Goal: Find specific page/section: Find specific page/section

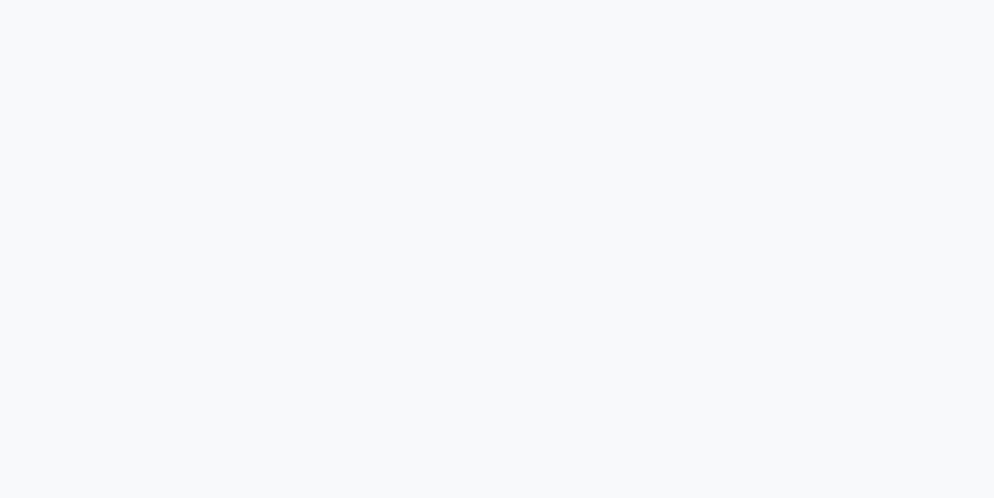
select select "service"
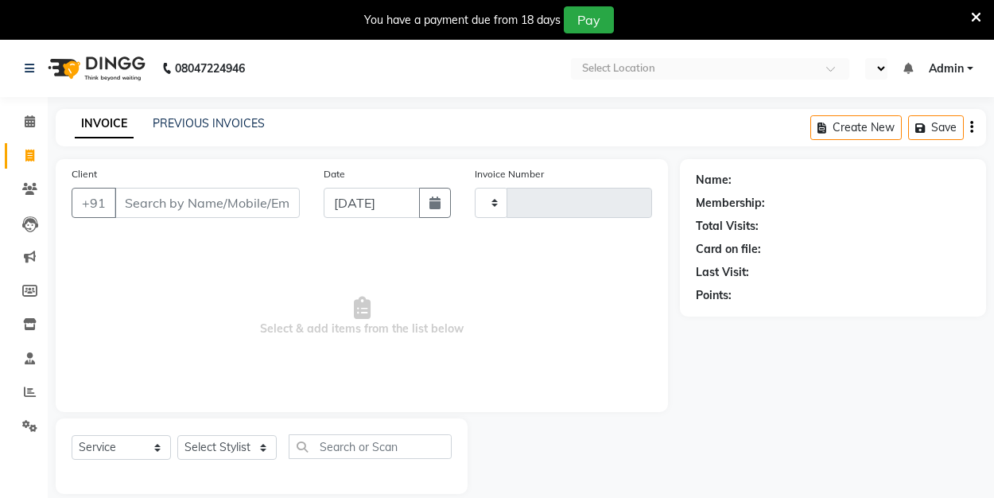
type input "0169"
select select "en"
select select "8741"
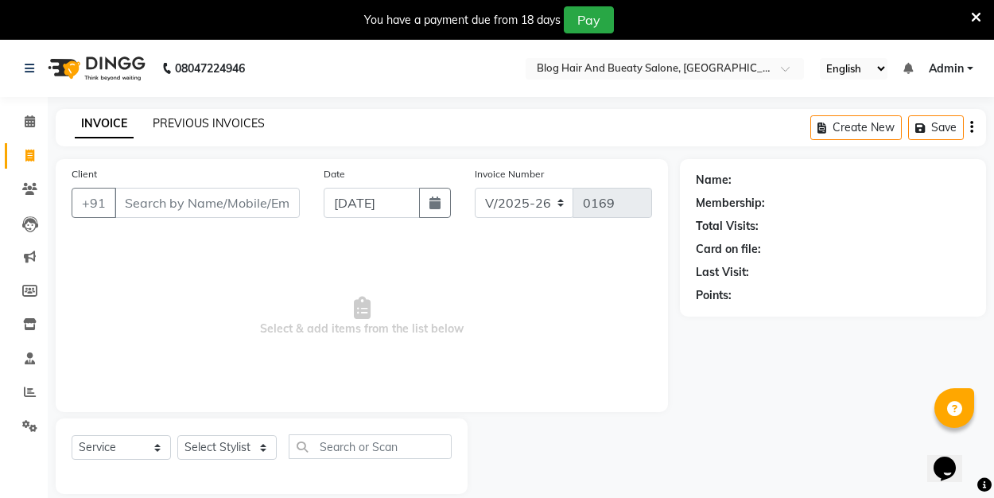
click at [225, 123] on link "PREVIOUS INVOICES" at bounding box center [209, 123] width 112 height 14
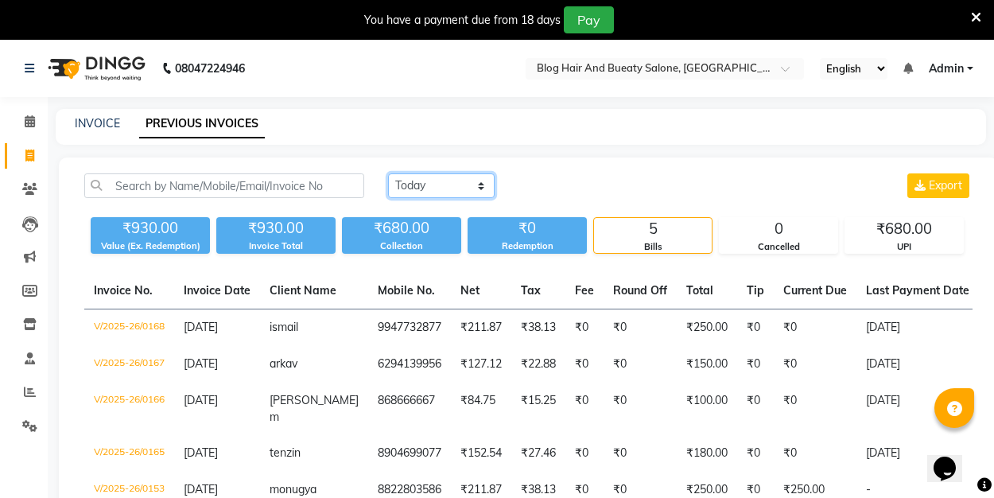
select select "[DATE]"
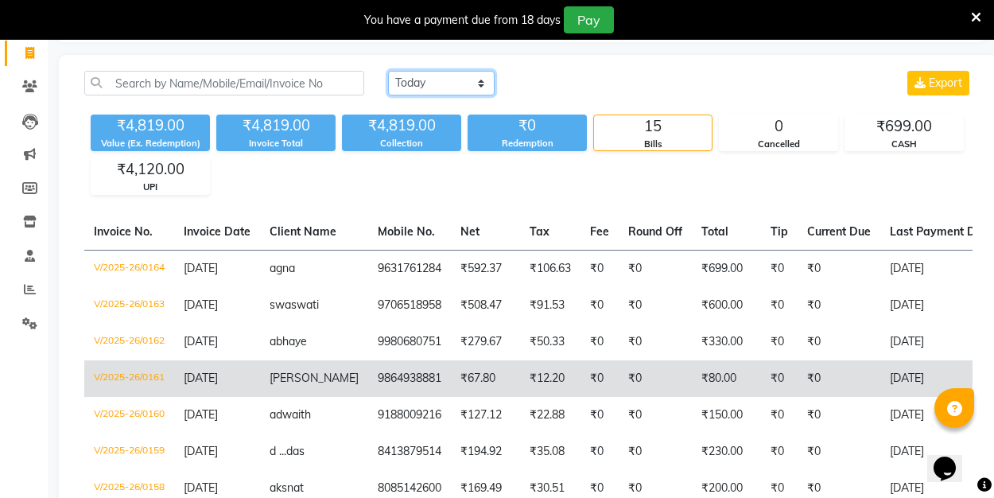
scroll to position [96, 0]
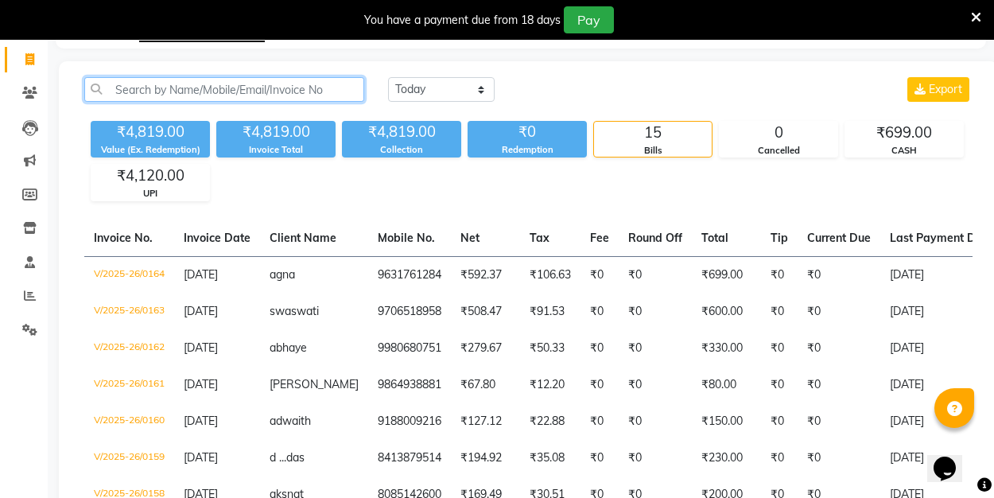
click at [208, 94] on input "text" at bounding box center [224, 89] width 280 height 25
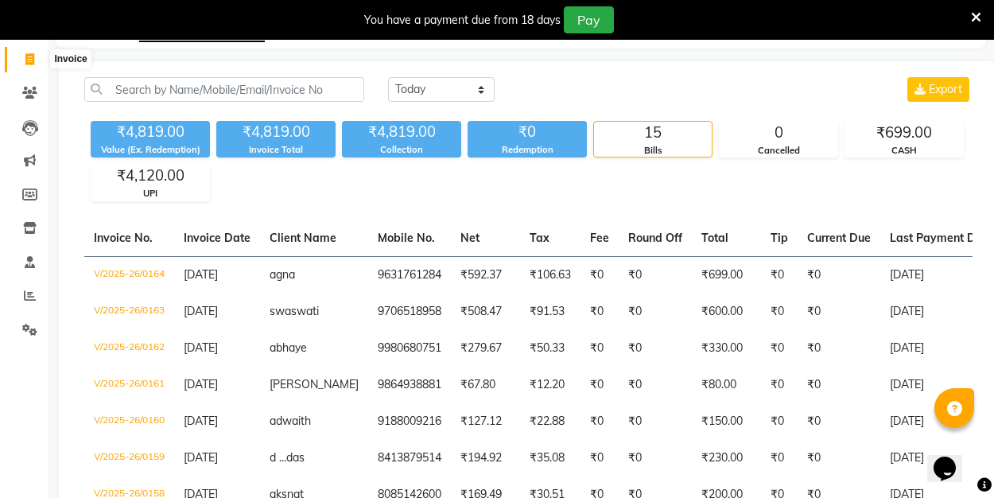
click at [35, 53] on span at bounding box center [30, 60] width 28 height 18
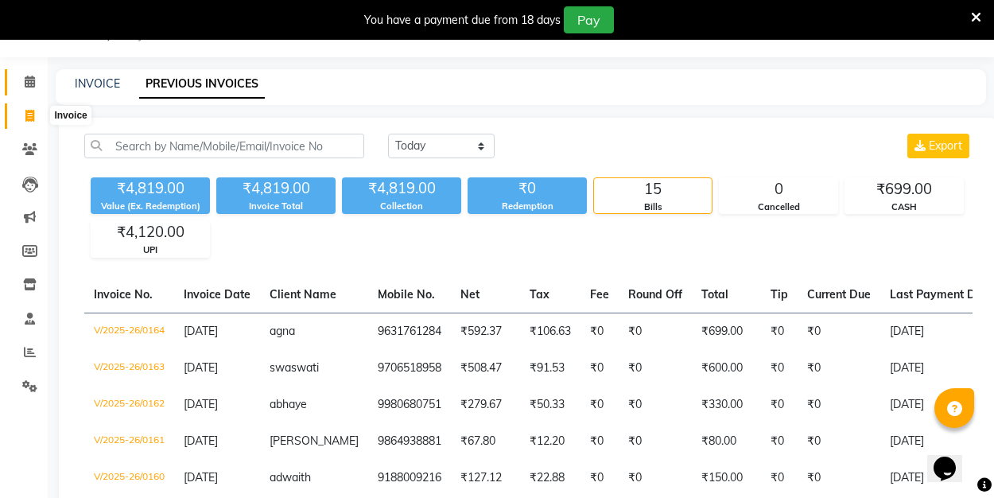
select select "8741"
select select "service"
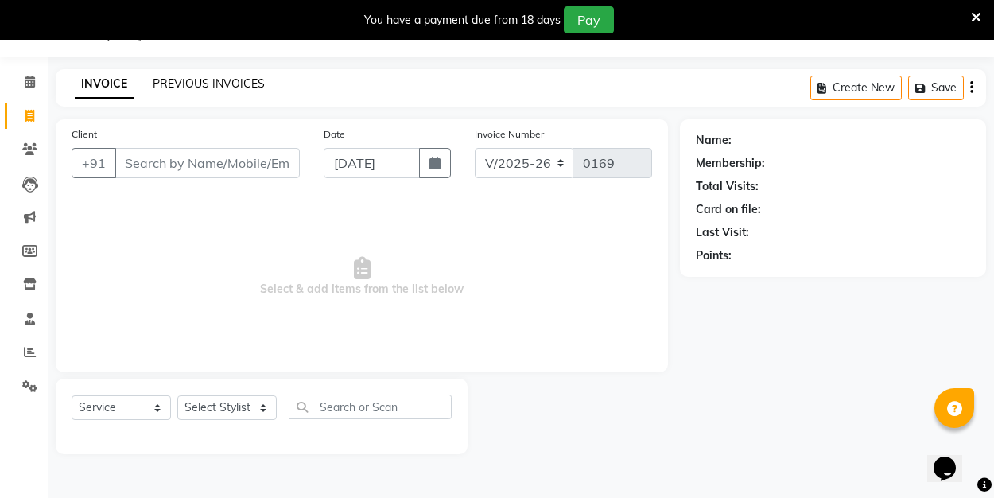
click at [174, 82] on link "PREVIOUS INVOICES" at bounding box center [209, 83] width 112 height 14
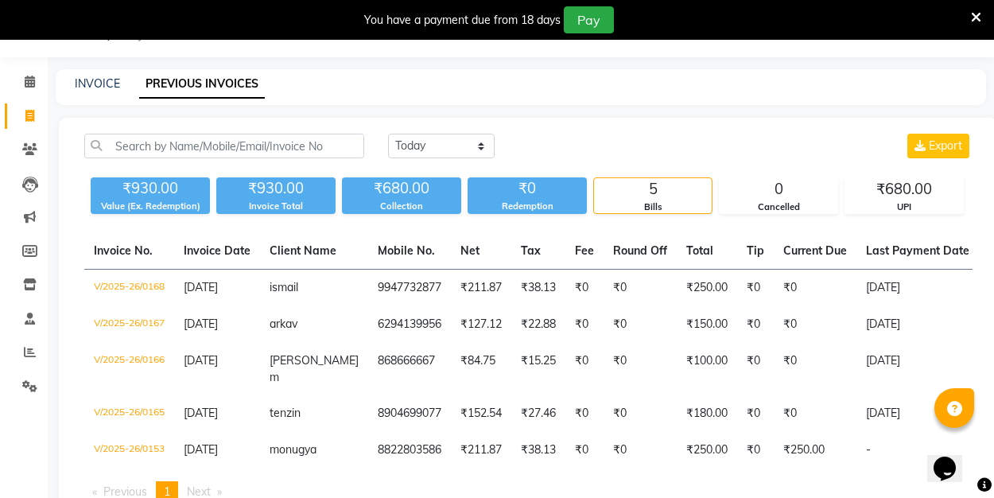
click at [150, 96] on link "PREVIOUS INVOICES" at bounding box center [202, 84] width 126 height 29
select select "[DATE]"
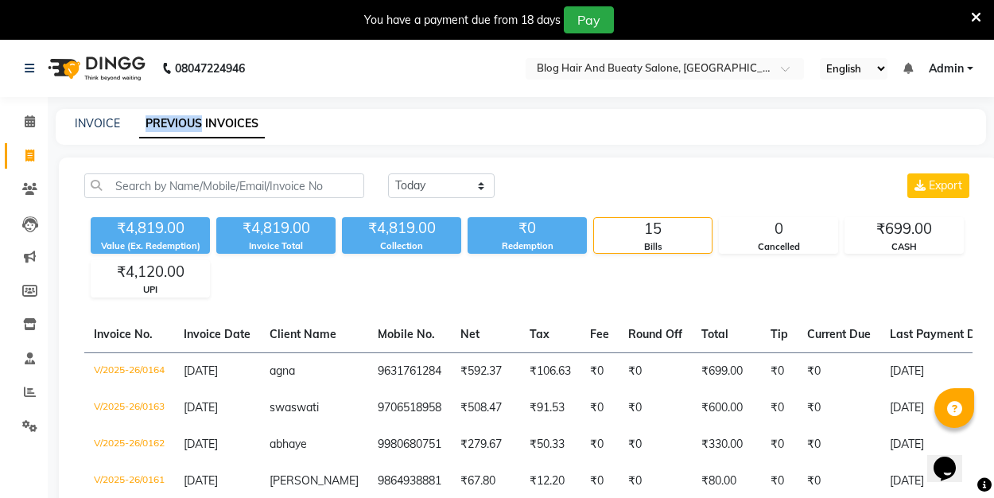
click at [242, 123] on link "PREVIOUS INVOICES" at bounding box center [202, 124] width 126 height 29
click at [108, 116] on link "INVOICE" at bounding box center [97, 123] width 45 height 14
select select "8741"
select select "service"
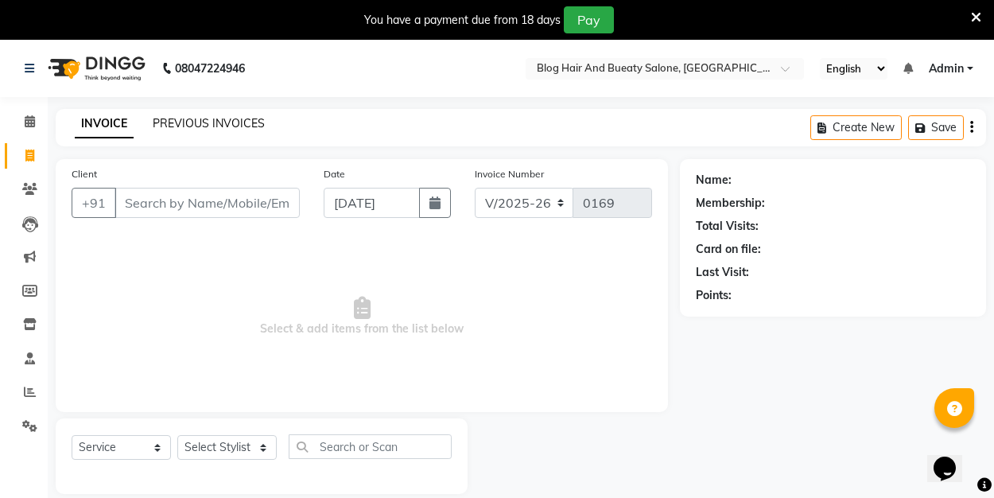
click at [202, 124] on link "PREVIOUS INVOICES" at bounding box center [209, 123] width 112 height 14
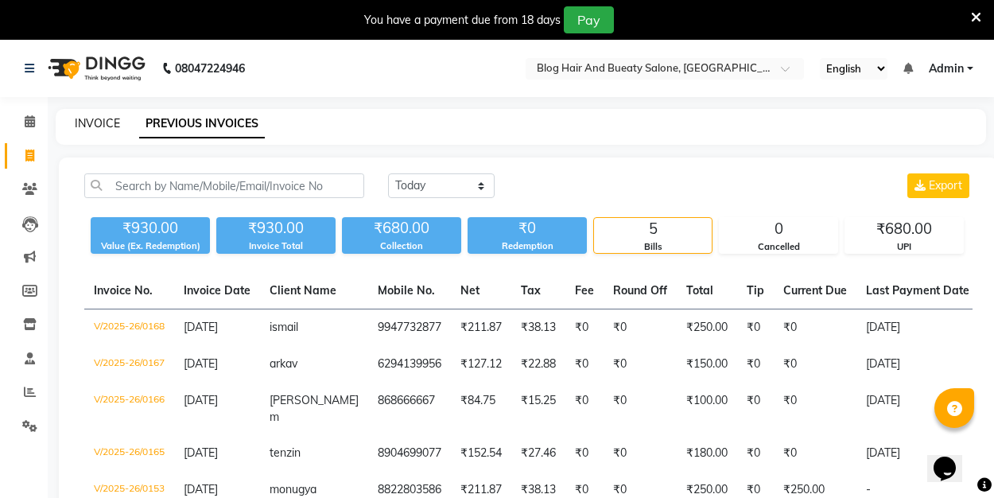
click at [103, 126] on link "INVOICE" at bounding box center [97, 123] width 45 height 14
select select "service"
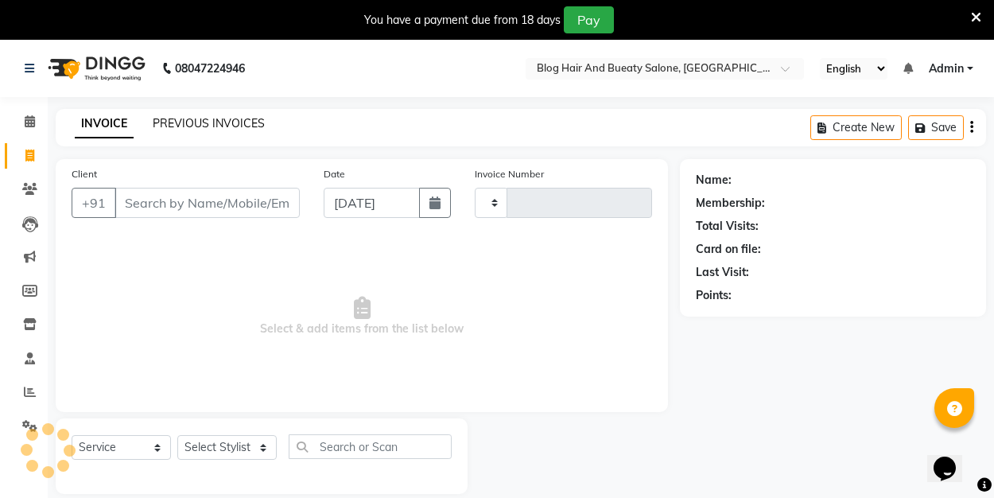
type input "0169"
select select "8741"
click at [181, 123] on link "PREVIOUS INVOICES" at bounding box center [209, 123] width 112 height 14
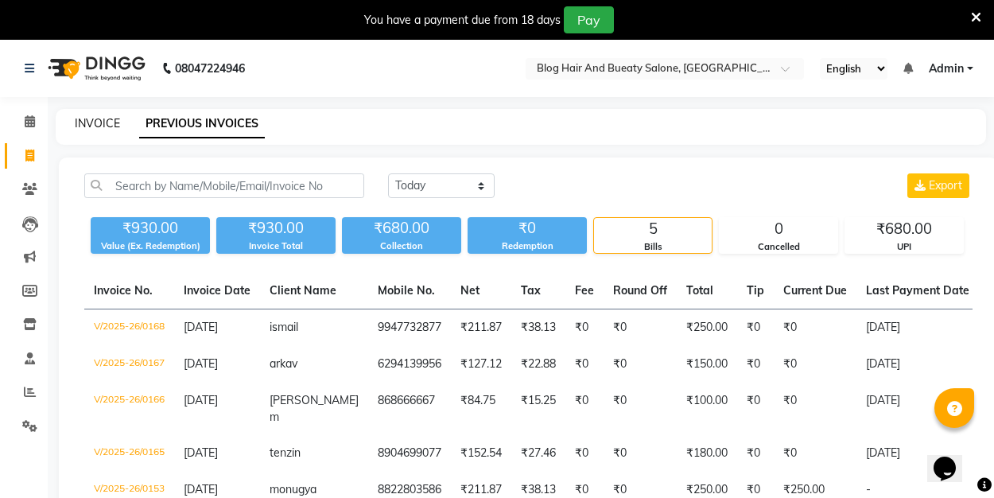
click at [99, 120] on link "INVOICE" at bounding box center [97, 123] width 45 height 14
select select "service"
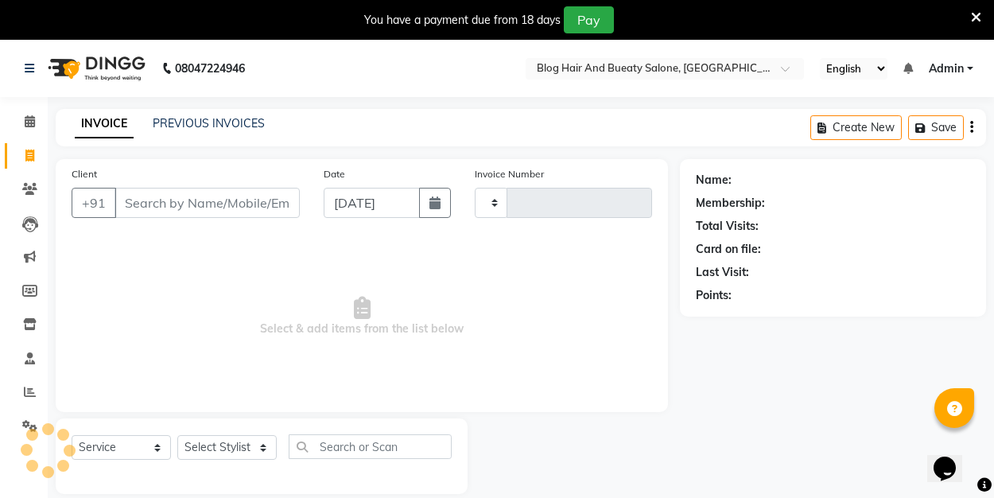
type input "0169"
select select "8741"
click at [168, 123] on link "PREVIOUS INVOICES" at bounding box center [209, 123] width 112 height 14
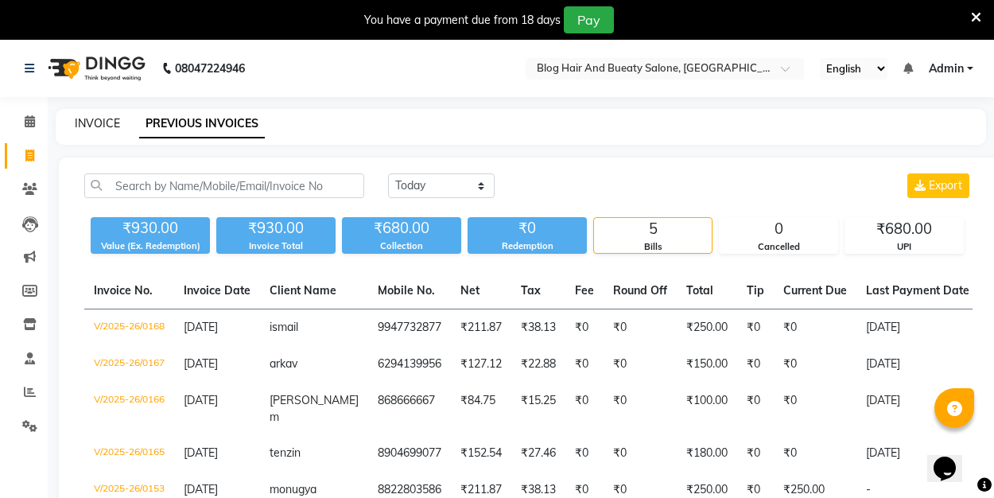
click at [111, 118] on link "INVOICE" at bounding box center [97, 123] width 45 height 14
select select "8741"
select select "service"
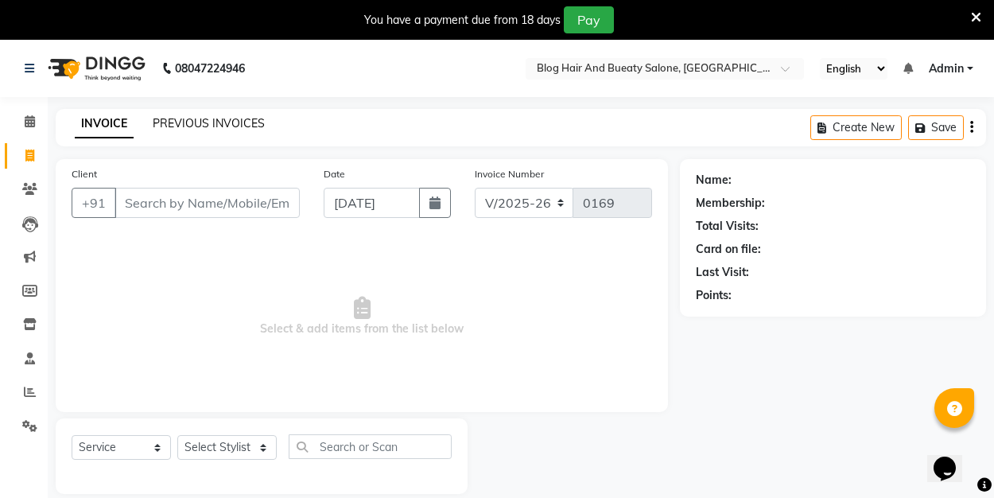
click at [185, 123] on link "PREVIOUS INVOICES" at bounding box center [209, 123] width 112 height 14
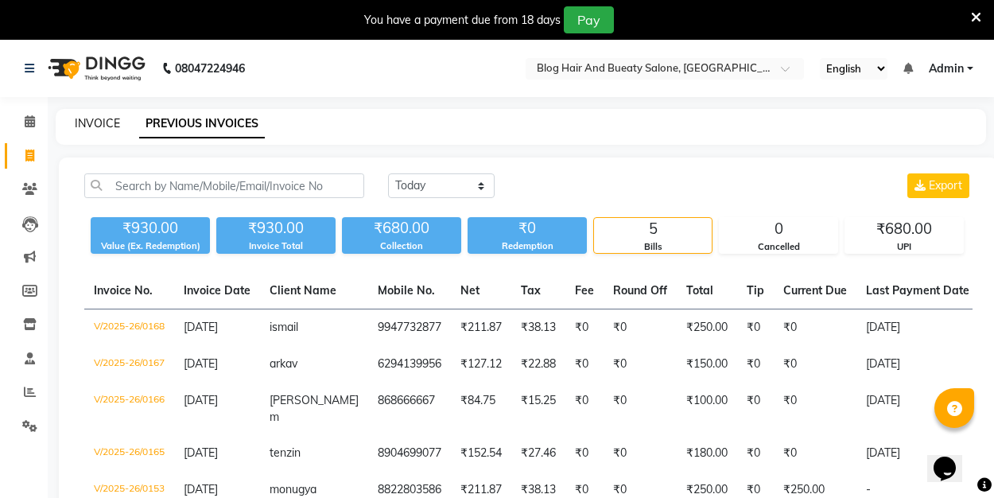
click at [110, 122] on link "INVOICE" at bounding box center [97, 123] width 45 height 14
select select "8741"
select select "service"
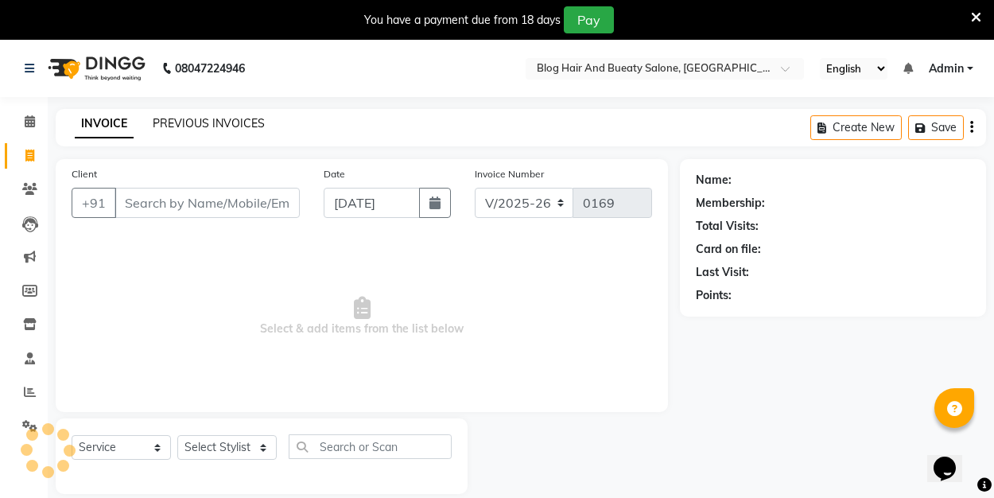
click at [165, 119] on link "PREVIOUS INVOICES" at bounding box center [209, 123] width 112 height 14
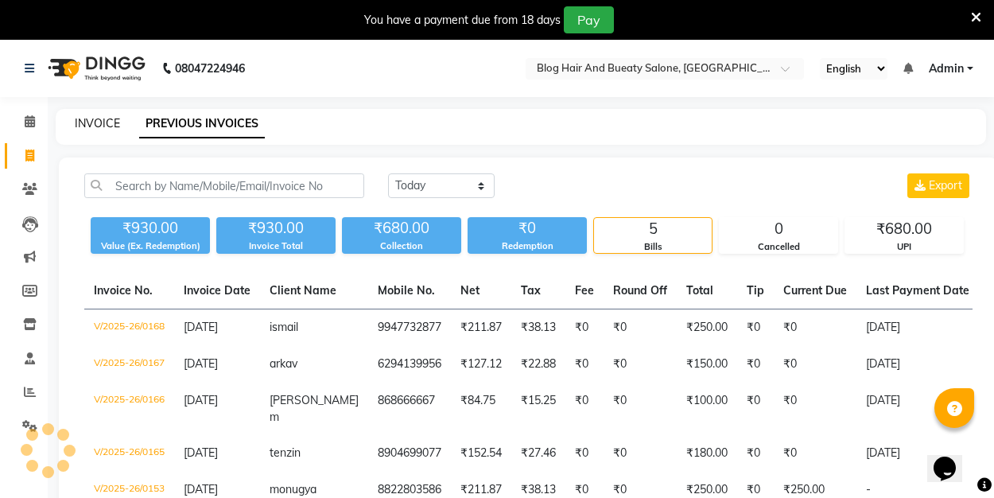
click at [103, 118] on link "INVOICE" at bounding box center [97, 123] width 45 height 14
select select "service"
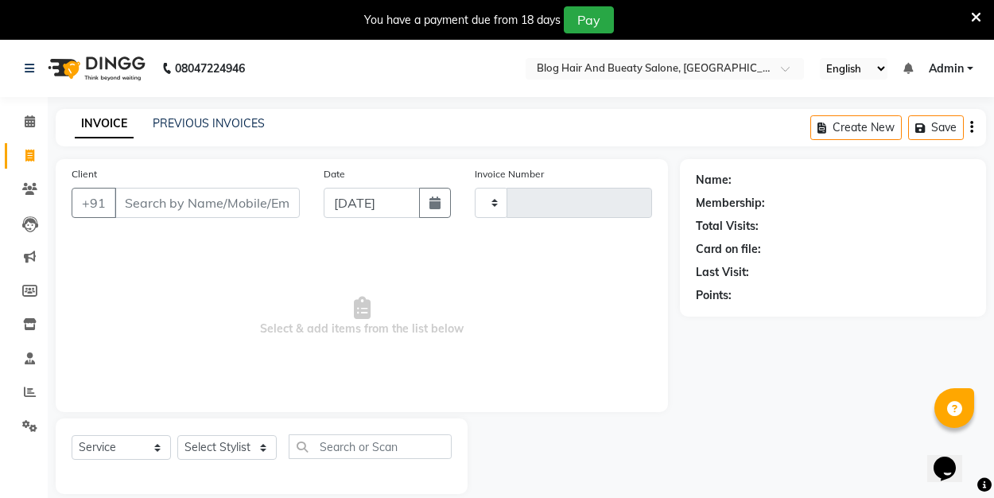
type input "0169"
select select "8741"
click at [189, 118] on link "PREVIOUS INVOICES" at bounding box center [209, 123] width 112 height 14
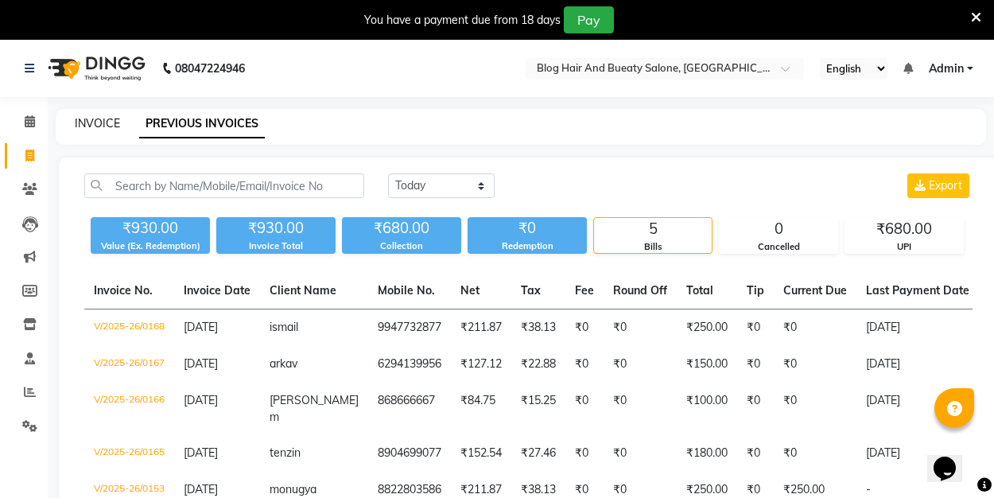
click at [106, 118] on link "INVOICE" at bounding box center [97, 123] width 45 height 14
select select "service"
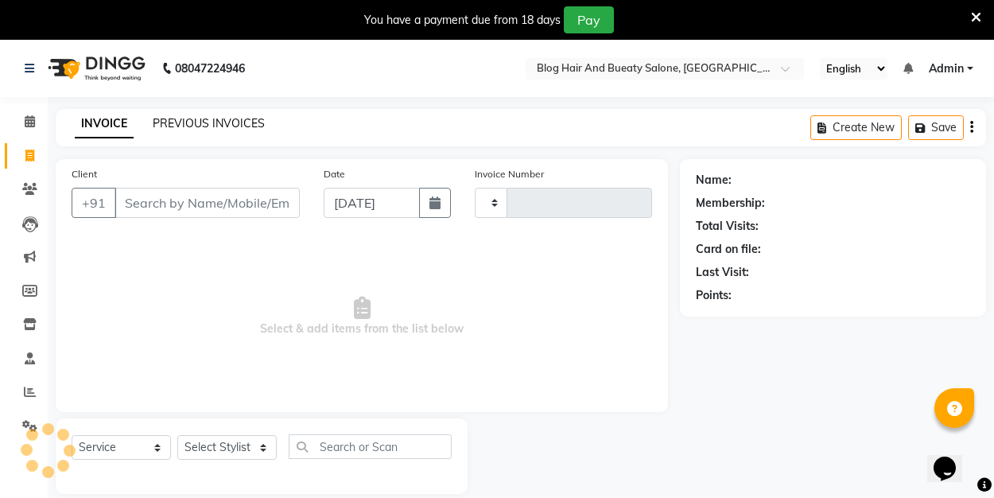
type input "0169"
select select "8741"
click at [180, 117] on link "PREVIOUS INVOICES" at bounding box center [209, 123] width 112 height 14
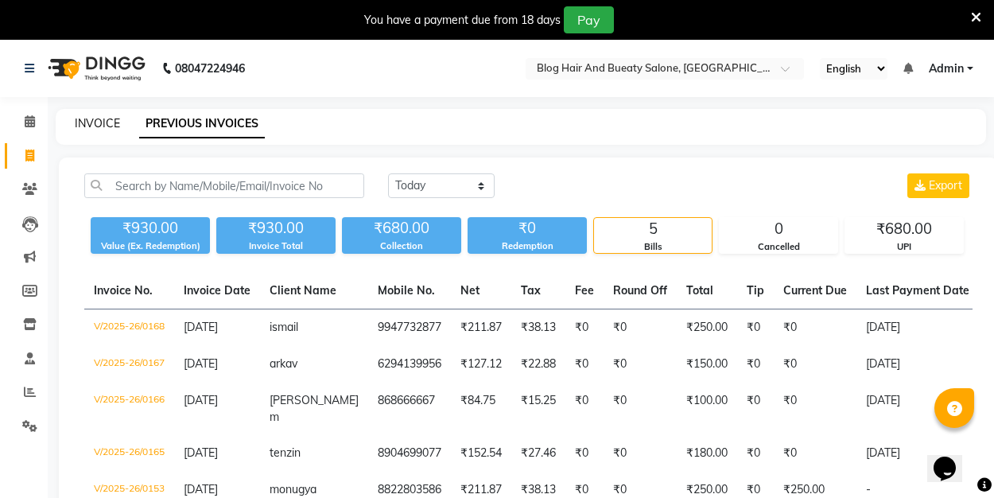
click at [97, 121] on link "INVOICE" at bounding box center [97, 123] width 45 height 14
select select "service"
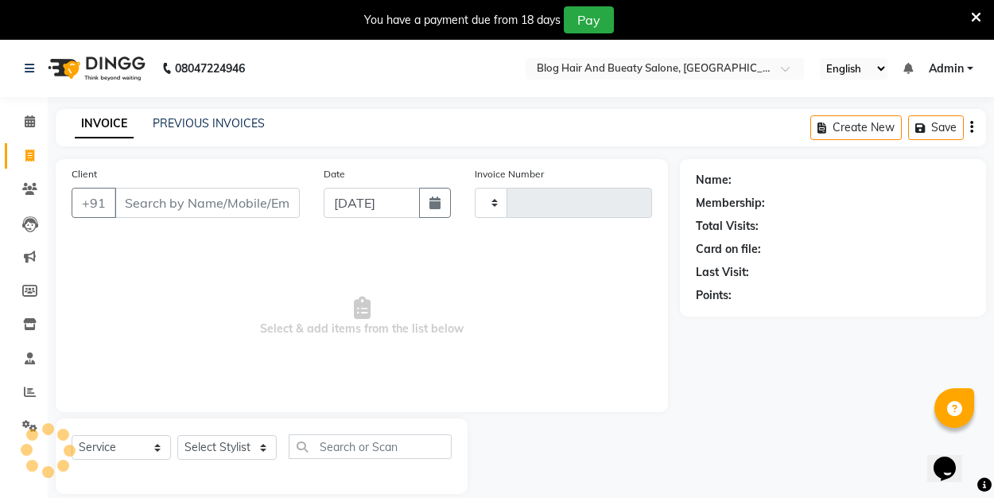
type input "0169"
select select "8741"
click at [197, 123] on link "PREVIOUS INVOICES" at bounding box center [209, 123] width 112 height 14
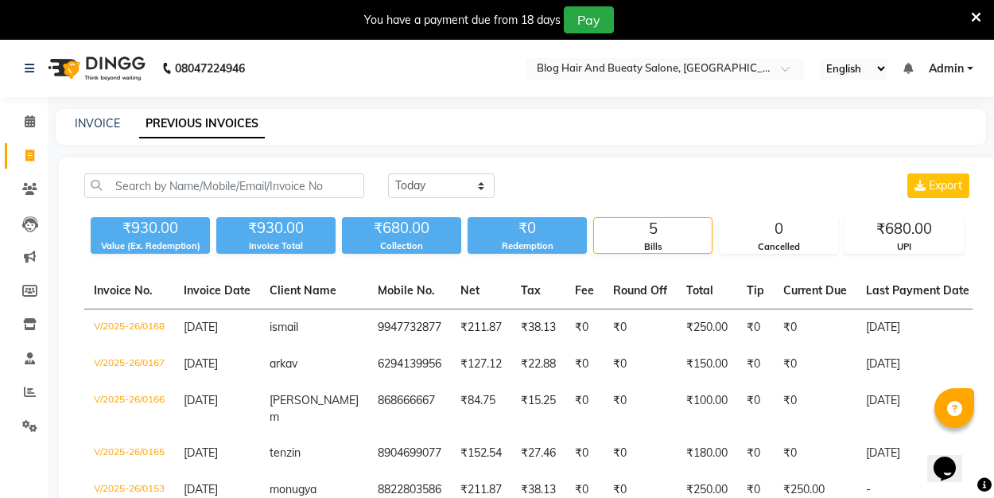
click at [113, 114] on div "INVOICE PREVIOUS INVOICES" at bounding box center [521, 127] width 931 height 36
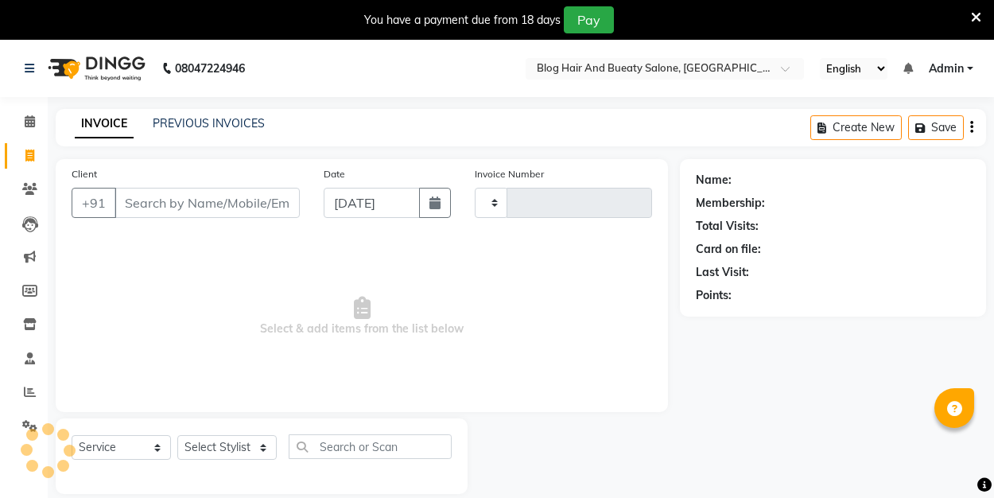
select select "service"
click at [238, 119] on link "PREVIOUS INVOICES" at bounding box center [209, 123] width 112 height 14
